Goal: Communication & Community: Participate in discussion

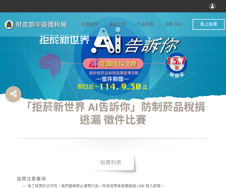
select select "vote"
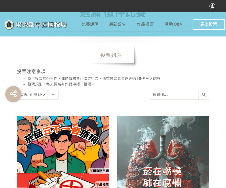
scroll to position [134, 0]
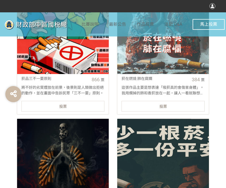
click at [58, 100] on link "菸品三不一要原則 866 票 將不好的劣質煙放在前景，後景則是人類做出拒絕的動作，並在畫面中告訴民眾「三不一要」原則。 投票" at bounding box center [63, 48] width 92 height 132
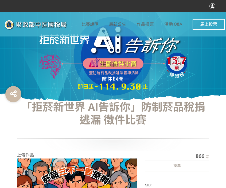
click at [184, 165] on div "投票" at bounding box center [177, 165] width 64 height 11
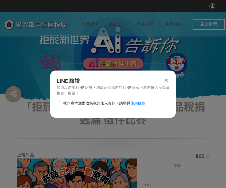
click at [62, 103] on label "我同意本活動收集我的個人資訊，請參見 使用條款" at bounding box center [101, 103] width 89 height 6
click at [60, 103] on input "我同意本活動收集我的個人資訊，請參見 使用條款" at bounding box center [58, 102] width 3 height 3
checkbox input "false"
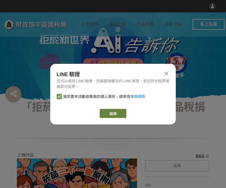
click at [115, 110] on link "繼續" at bounding box center [113, 113] width 27 height 9
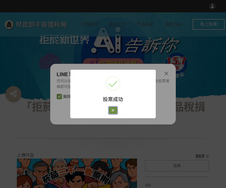
click at [114, 110] on button "好" at bounding box center [113, 110] width 9 height 7
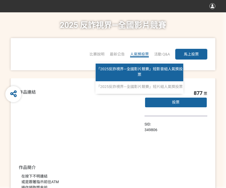
click at [144, 71] on span "「2025反詐視界—全國影片競賽」短影音組人氣獎投票" at bounding box center [140, 72] width 86 height 10
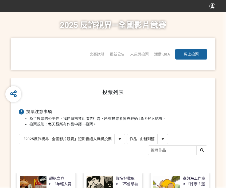
click at [156, 136] on select "作品 - 由新到舊 作品 - 由舊到新 票數 - 由多到少 票數 - 由少到多" at bounding box center [147, 138] width 41 height 9
select select "vote"
click at [127, 134] on select "作品 - 由新到舊 作品 - 由舊到新 票數 - 由多到少 票數 - 由少到多" at bounding box center [147, 138] width 41 height 9
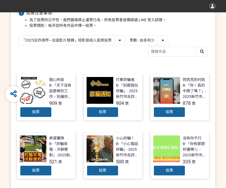
scroll to position [107, 0]
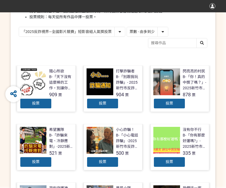
click at [164, 100] on div "投票" at bounding box center [170, 103] width 32 height 11
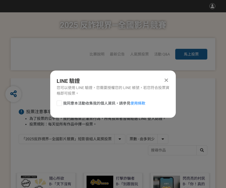
click at [59, 104] on div at bounding box center [59, 102] width 5 height 5
checkbox input "true"
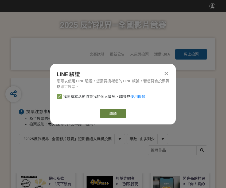
click at [119, 112] on link "繼續" at bounding box center [113, 113] width 27 height 9
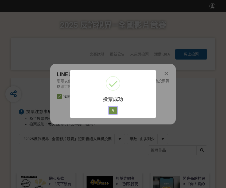
click at [109, 108] on button "好" at bounding box center [113, 110] width 9 height 7
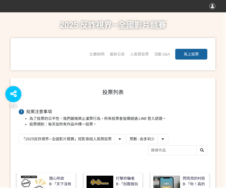
scroll to position [76, 0]
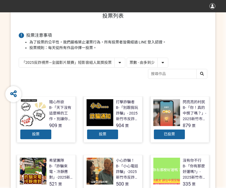
click at [81, 62] on select "「2025反詐視界—全國影片競賽」短影音組人氣獎投票 「2025反詐視界—全國影片競賽」短片組人氣獎投票" at bounding box center [72, 62] width 106 height 9
select select "13146"
click at [19, 58] on select "「2025反詐視界—全國影片競賽」短影音組人氣獎投票 「2025反詐視界—全國影片競賽」短片組人氣獎投票" at bounding box center [72, 62] width 106 height 9
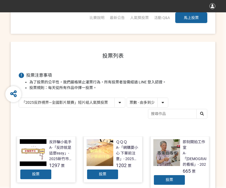
scroll to position [134, 0]
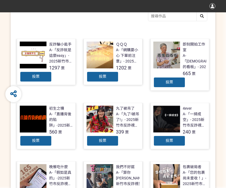
click at [109, 79] on div "投票" at bounding box center [103, 76] width 32 height 11
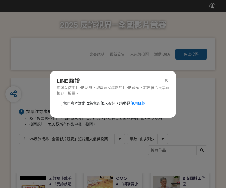
click at [59, 104] on div at bounding box center [59, 102] width 5 height 5
checkbox input "true"
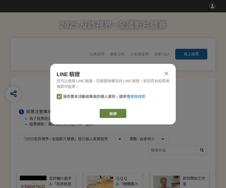
click at [117, 112] on link "繼續" at bounding box center [113, 113] width 27 height 9
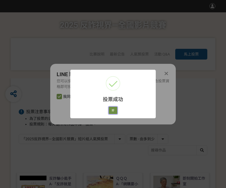
click at [117, 108] on button "好" at bounding box center [113, 110] width 9 height 7
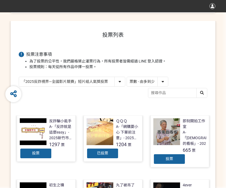
scroll to position [95, 0]
